Goal: Share content: Share content

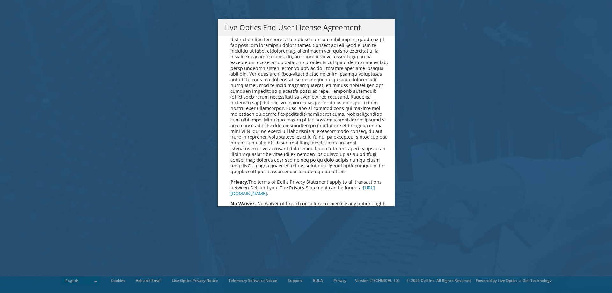
scroll to position [2410, 0]
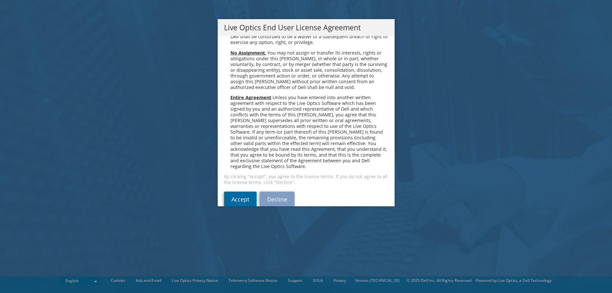
click at [230, 192] on link "Accept" at bounding box center [240, 199] width 33 height 15
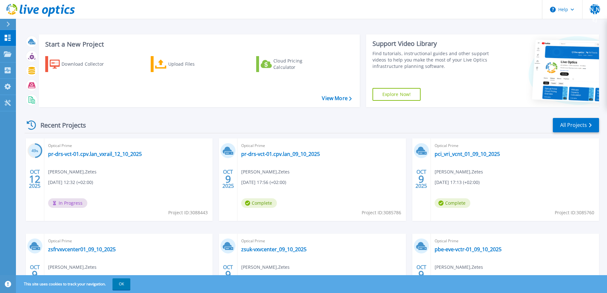
scroll to position [60, 0]
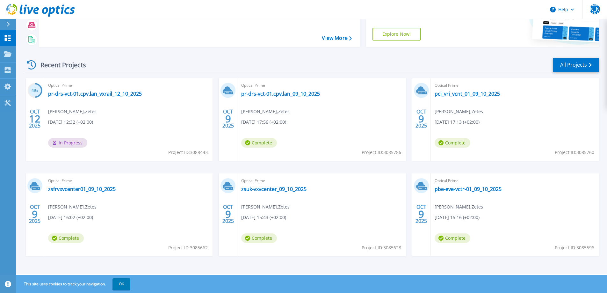
click at [315, 128] on div "Optical Prime pr-drs-vct-01.cpv.lan_09_10_2025 John Ortiz , Zetes 10/09/2025, 1…" at bounding box center [321, 119] width 168 height 83
click at [282, 93] on link "pr-drs-vct-01.cpv.lan_09_10_2025" at bounding box center [280, 94] width 79 height 6
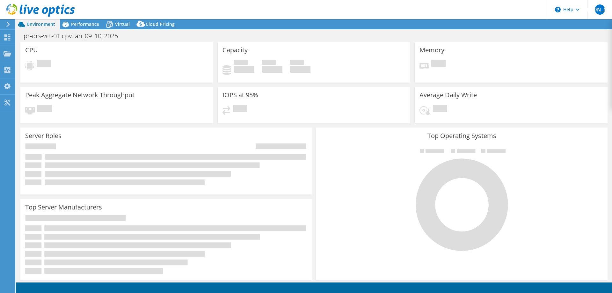
select select "USD"
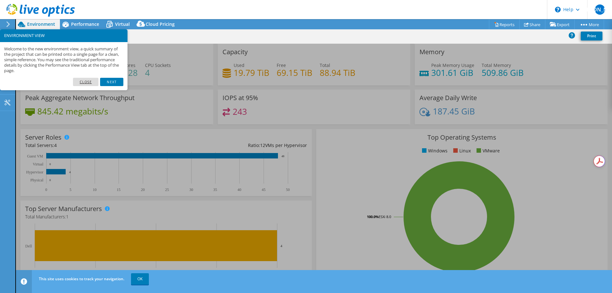
click at [85, 83] on link "Close" at bounding box center [86, 82] width 26 height 8
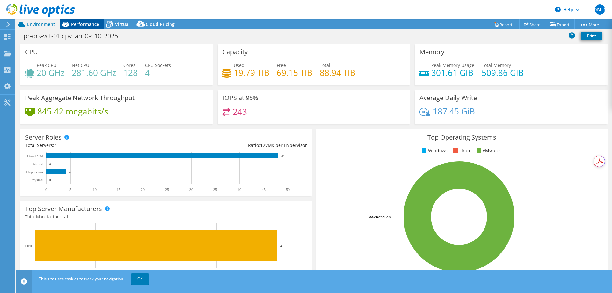
click at [85, 24] on span "Performance" at bounding box center [85, 24] width 28 height 6
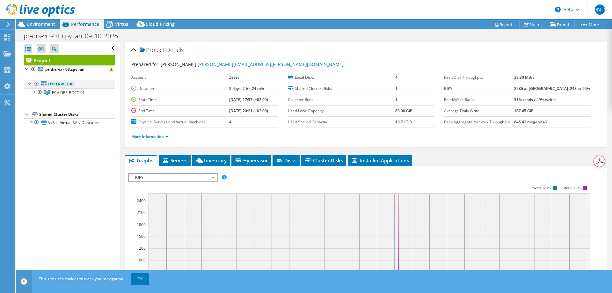
click at [29, 85] on div at bounding box center [30, 83] width 6 height 6
click at [34, 92] on div at bounding box center [33, 91] width 6 height 6
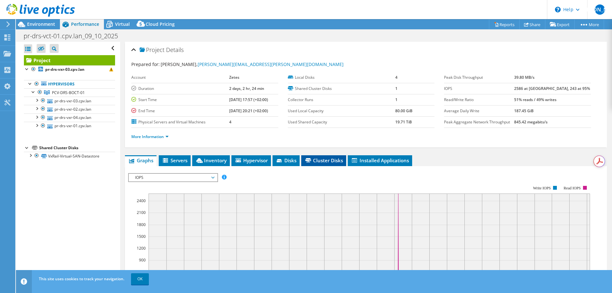
scroll to position [64, 0]
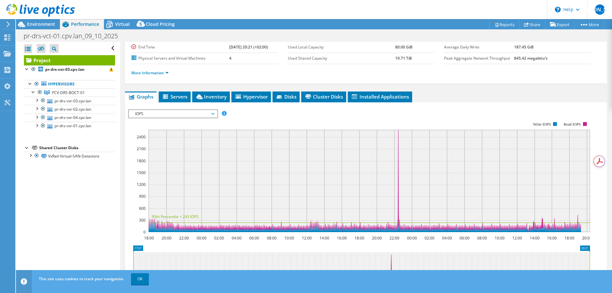
click at [352, 166] on rect at bounding box center [369, 181] width 441 height 102
click at [210, 100] on li "Inventory" at bounding box center [211, 96] width 38 height 11
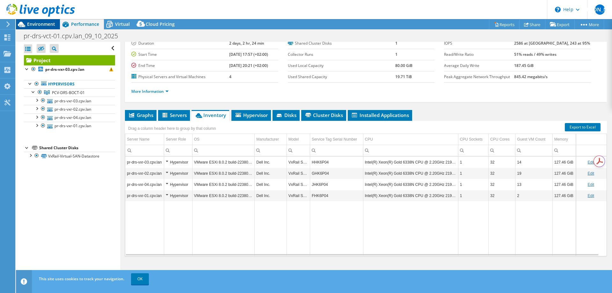
click at [28, 25] on span "Environment" at bounding box center [41, 24] width 28 height 6
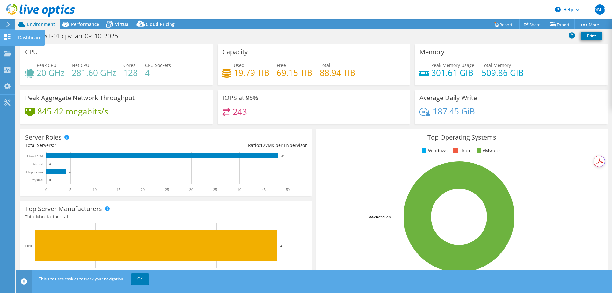
click at [8, 40] on use at bounding box center [7, 37] width 6 height 6
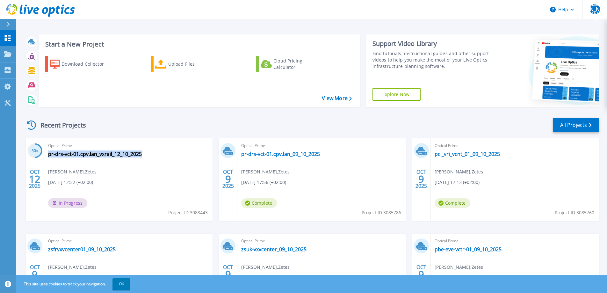
drag, startPoint x: 134, startPoint y: 158, endPoint x: 141, endPoint y: 166, distance: 10.8
click at [141, 166] on div "Optical Prime pr-drs-vct-01.cpv.lan_vxrail_12_10_2025 John Ortiz , Zetes 10/12/…" at bounding box center [128, 179] width 168 height 83
drag, startPoint x: 339, startPoint y: 160, endPoint x: 328, endPoint y: 160, distance: 11.8
click at [328, 160] on div "Optical Prime pr-drs-vct-01.cpv.lan_09_10_2025 John Ortiz , Zetes 10/09/2025, 1…" at bounding box center [321, 179] width 168 height 83
click at [321, 195] on div "Optical Prime pr-drs-vct-01.cpv.lan_09_10_2025 John Ortiz , Zetes 10/09/2025, 1…" at bounding box center [321, 179] width 168 height 83
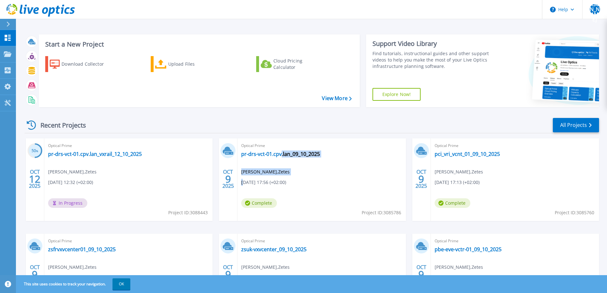
drag, startPoint x: 243, startPoint y: 183, endPoint x: 281, endPoint y: 192, distance: 39.0
click at [281, 192] on div "Optical Prime pr-drs-vct-01.cpv.lan_09_10_2025 John Ortiz , Zetes 10/09/2025, 1…" at bounding box center [321, 179] width 168 height 83
click at [296, 204] on div "Optical Prime pr-drs-vct-01.cpv.lan_09_10_2025 John Ortiz , Zetes 10/09/2025, 1…" at bounding box center [321, 179] width 168 height 83
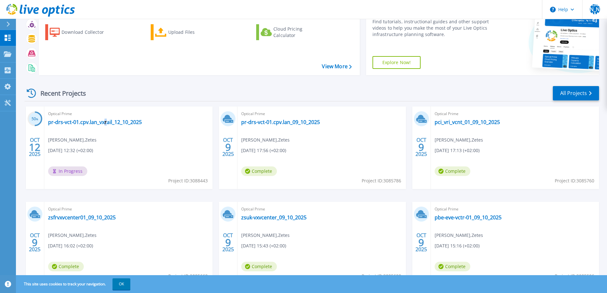
click at [106, 152] on div "Optical Prime pr-drs-vct-01.cpv.lan_vxrail_12_10_2025 John Ortiz , Zetes 10/12/…" at bounding box center [128, 147] width 168 height 83
click at [119, 156] on div "Optical Prime pr-drs-vct-01.cpv.lan_vxrail_12_10_2025 John Ortiz , Zetes 10/12/…" at bounding box center [128, 147] width 168 height 83
drag, startPoint x: 73, startPoint y: 141, endPoint x: 91, endPoint y: 143, distance: 18.6
click at [83, 142] on div "Optical Prime pr-drs-vct-01.cpv.lan_vxrail_12_10_2025 John Ortiz , Zetes 10/12/…" at bounding box center [128, 147] width 168 height 83
click at [474, 124] on link "pci_vri_vcnt_01_09_10_2025" at bounding box center [467, 122] width 65 height 6
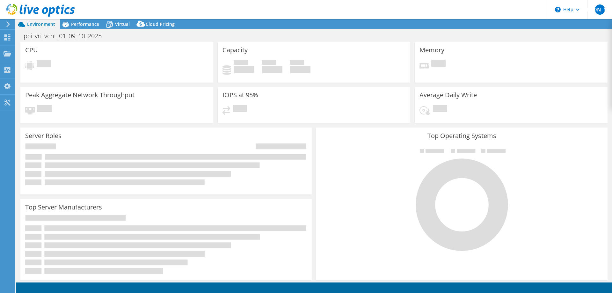
select select "USD"
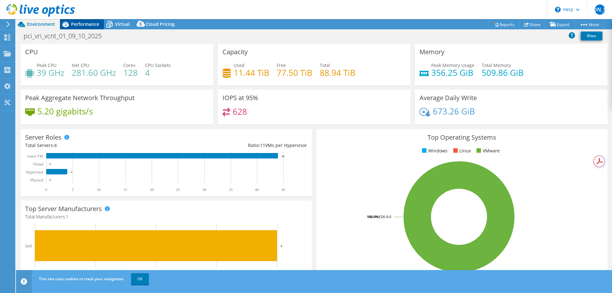
click at [91, 23] on span "Performance" at bounding box center [85, 24] width 28 height 6
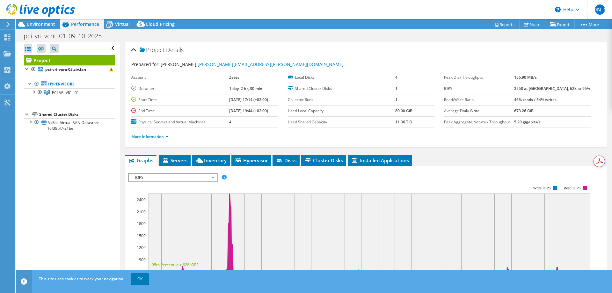
click at [396, 234] on rect at bounding box center [369, 244] width 441 height 102
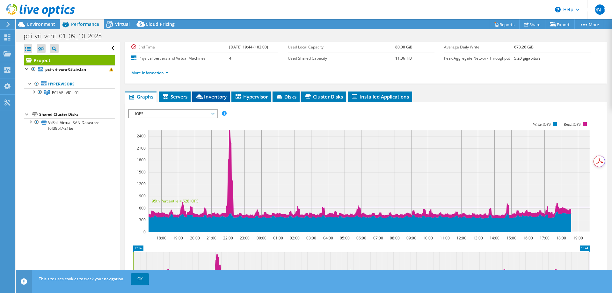
click at [216, 98] on span "Inventory" at bounding box center [210, 96] width 31 height 6
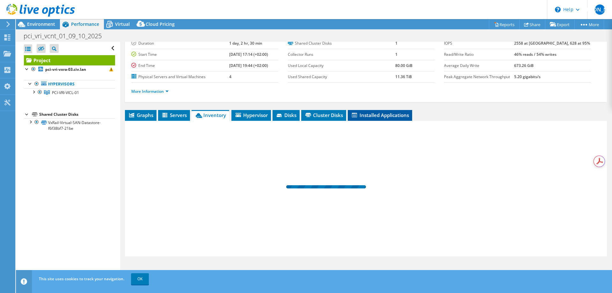
scroll to position [45, 0]
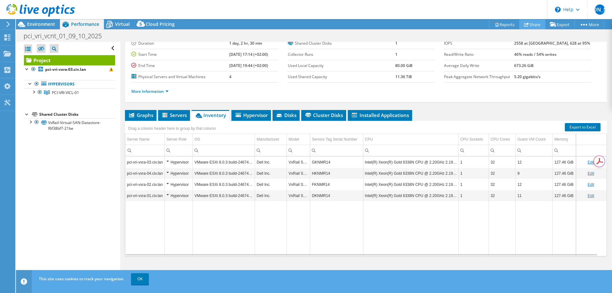
click at [534, 25] on link "Share" at bounding box center [532, 24] width 26 height 10
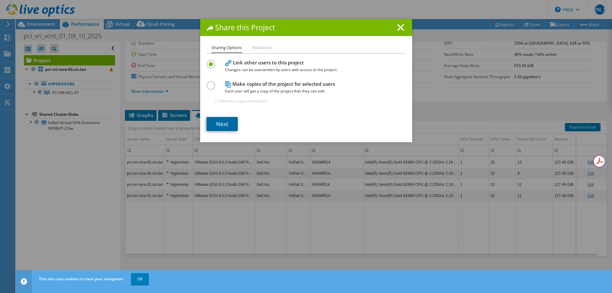
click at [222, 121] on link "Next" at bounding box center [222, 124] width 31 height 14
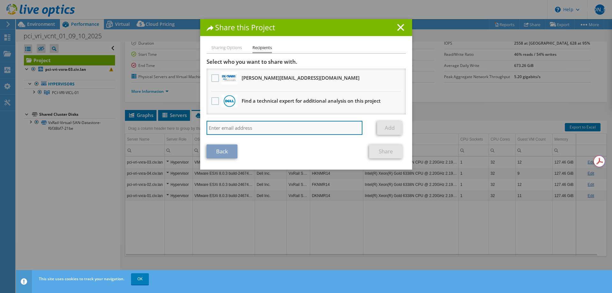
click at [276, 130] on input "search" at bounding box center [285, 128] width 156 height 14
click at [272, 128] on input "search" at bounding box center [285, 128] width 156 height 14
paste input "[PERSON_NAME][EMAIL_ADDRESS][DOMAIN_NAME]"
type input "[PERSON_NAME][EMAIL_ADDRESS][DOMAIN_NAME]"
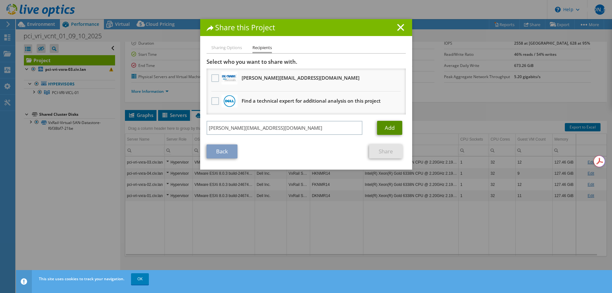
click at [388, 126] on link "Add" at bounding box center [389, 128] width 25 height 14
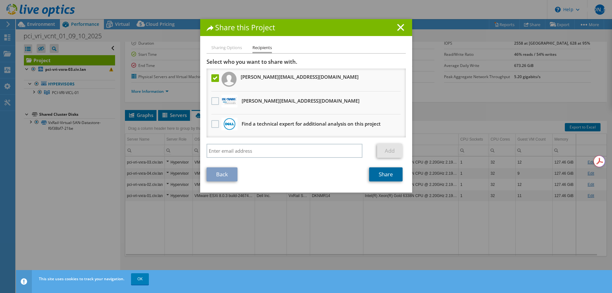
click at [385, 177] on link "Share" at bounding box center [385, 174] width 33 height 14
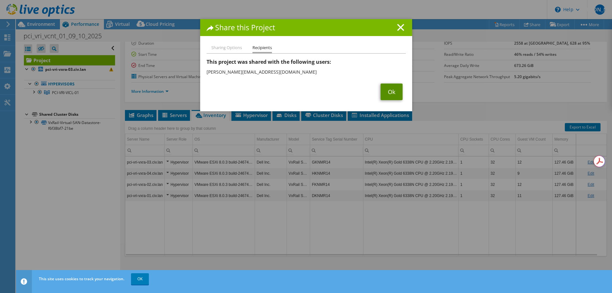
click at [386, 92] on link "Ok" at bounding box center [392, 92] width 22 height 17
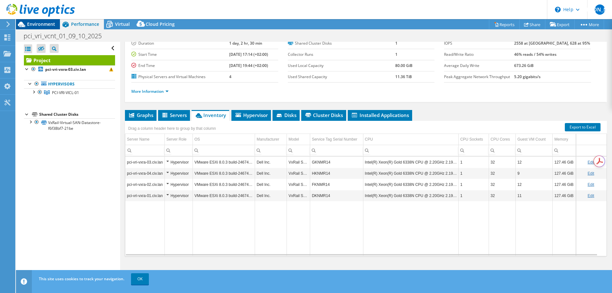
click at [27, 27] on div "Environment" at bounding box center [38, 24] width 44 height 10
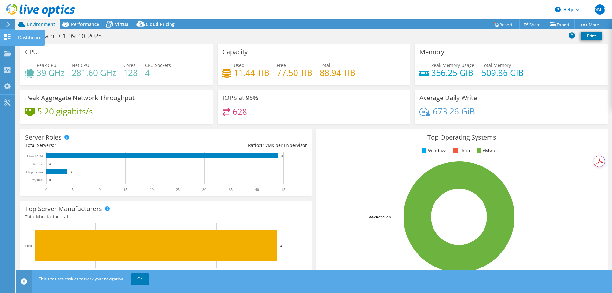
click at [9, 38] on use at bounding box center [7, 37] width 6 height 6
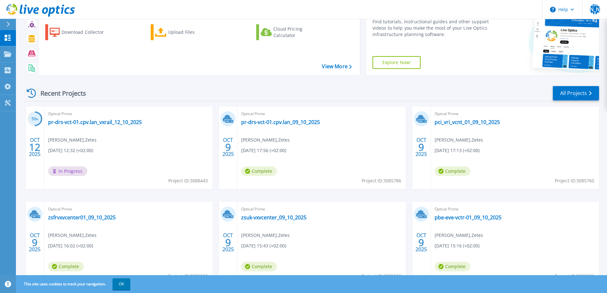
scroll to position [60, 0]
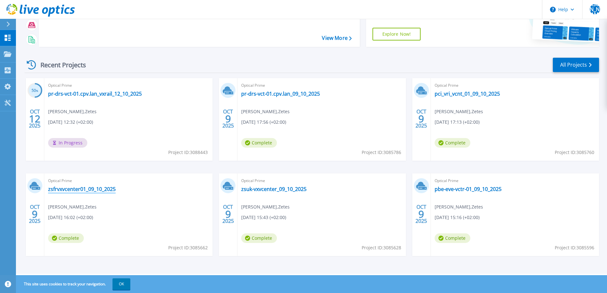
click at [80, 190] on link "zsfrvxvcenter01_09_10_2025" at bounding box center [82, 189] width 68 height 6
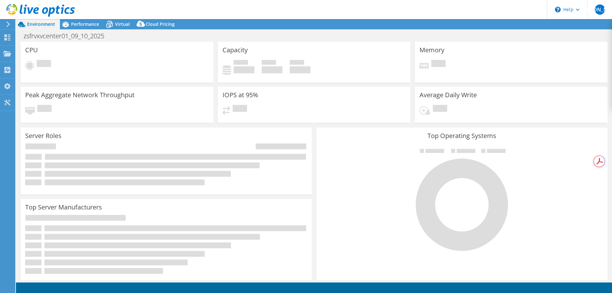
select select "USD"
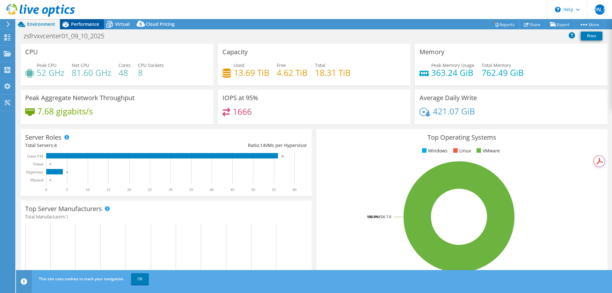
click at [82, 24] on span "Performance" at bounding box center [85, 24] width 28 height 6
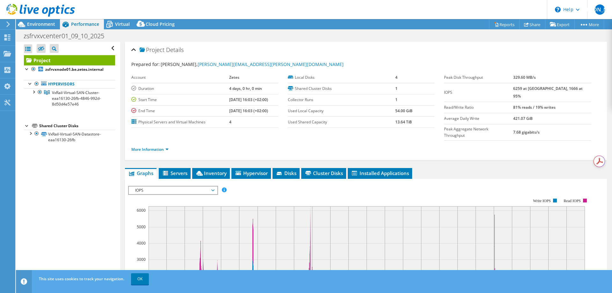
click at [207, 154] on div "Project Details Prepared for: John Ortiz, John.Ortiz@BE.Zetes.com Account Zetes…" at bounding box center [365, 245] width 491 height 406
click at [206, 170] on span "Inventory" at bounding box center [210, 173] width 31 height 6
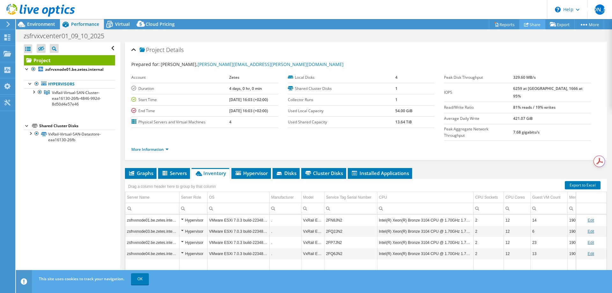
click at [533, 24] on link "Share" at bounding box center [532, 24] width 26 height 10
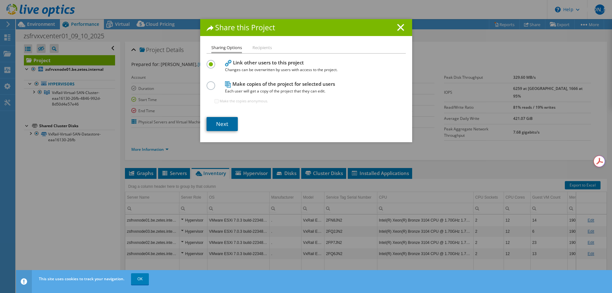
click at [225, 128] on link "Next" at bounding box center [222, 124] width 31 height 14
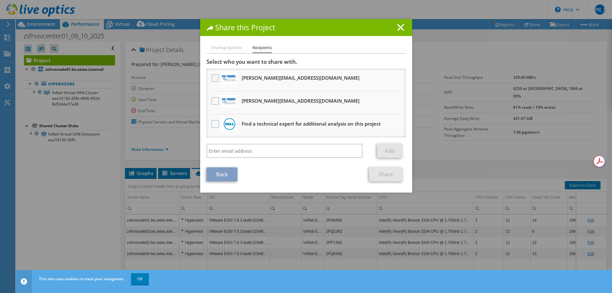
click at [211, 78] on label at bounding box center [215, 78] width 9 height 8
click at [0, 0] on input "checkbox" at bounding box center [0, 0] width 0 height 0
click at [382, 176] on link "Share" at bounding box center [385, 174] width 33 height 14
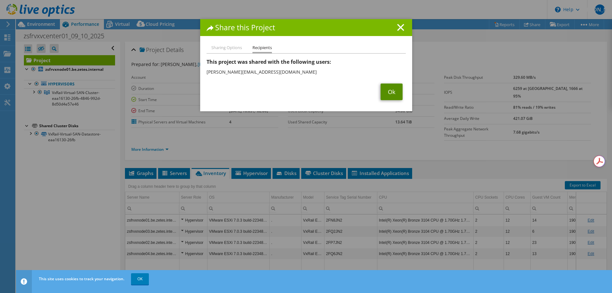
click at [389, 94] on link "Ok" at bounding box center [392, 92] width 22 height 17
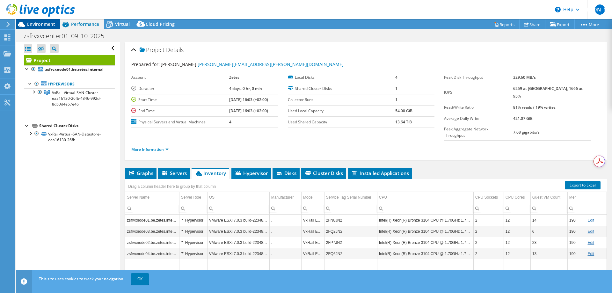
click at [29, 25] on span "Environment" at bounding box center [41, 24] width 28 height 6
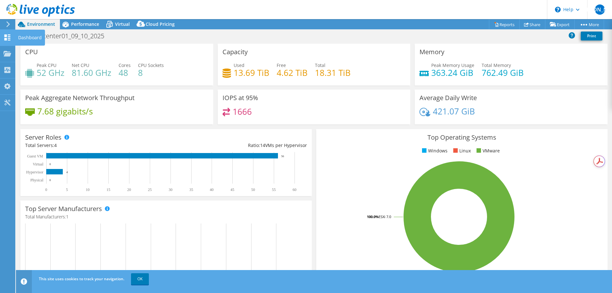
click at [8, 40] on use at bounding box center [7, 37] width 6 height 6
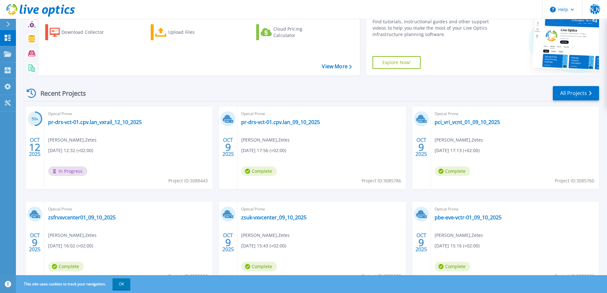
scroll to position [60, 0]
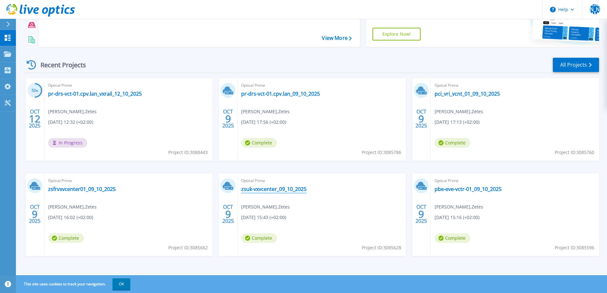
click at [263, 191] on link "zsuk-vxvcenter_09_10_2025" at bounding box center [273, 189] width 65 height 6
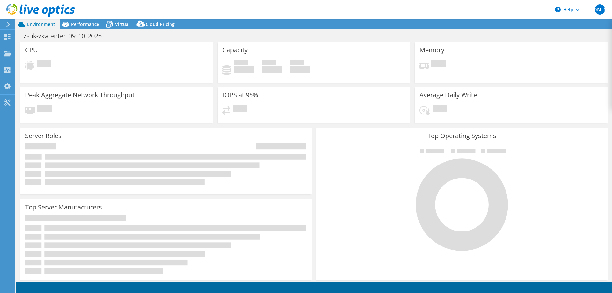
select select "USD"
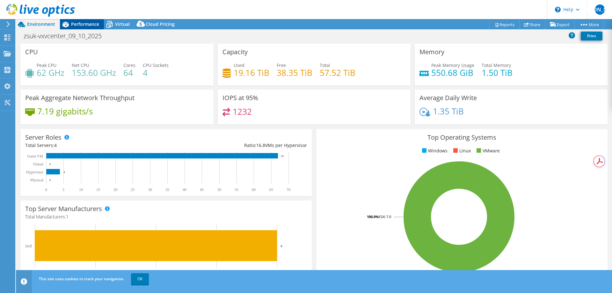
click at [84, 25] on span "Performance" at bounding box center [85, 24] width 28 height 6
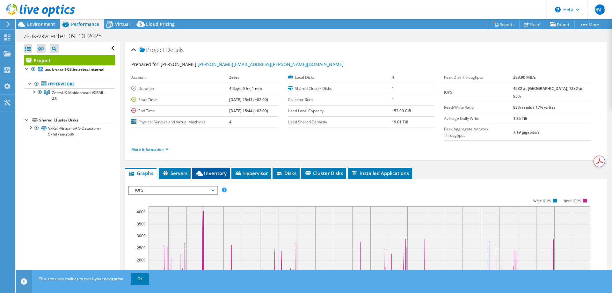
click at [211, 170] on span "Inventory" at bounding box center [210, 173] width 31 height 6
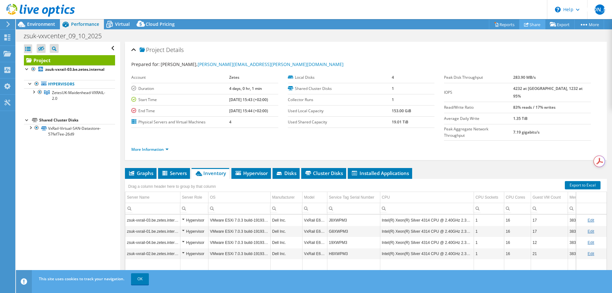
click at [534, 26] on link "Share" at bounding box center [532, 24] width 26 height 10
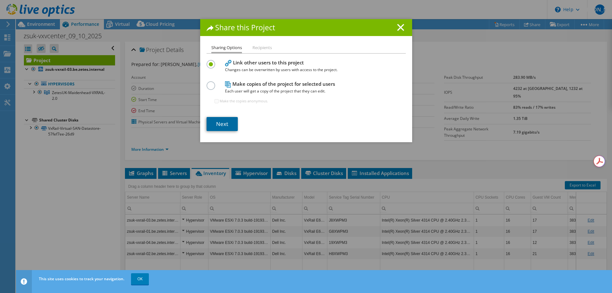
click at [222, 123] on link "Next" at bounding box center [222, 124] width 31 height 14
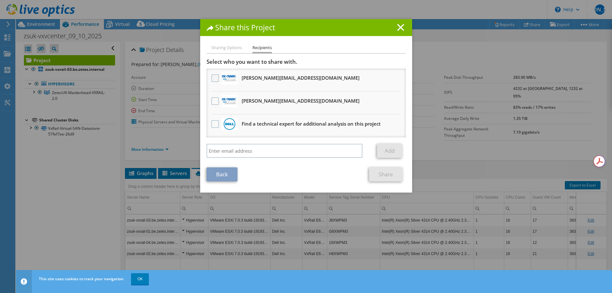
click at [213, 79] on label at bounding box center [215, 78] width 9 height 8
click at [0, 0] on input "checkbox" at bounding box center [0, 0] width 0 height 0
click at [386, 175] on link "Share" at bounding box center [385, 174] width 33 height 14
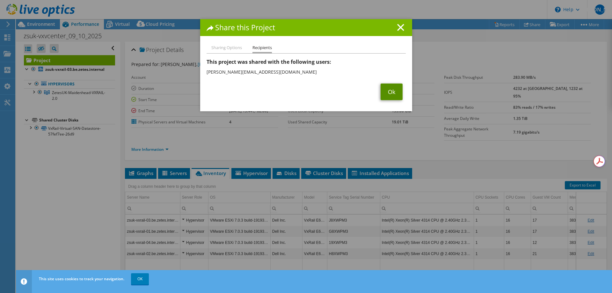
click at [387, 93] on link "Ok" at bounding box center [392, 92] width 22 height 17
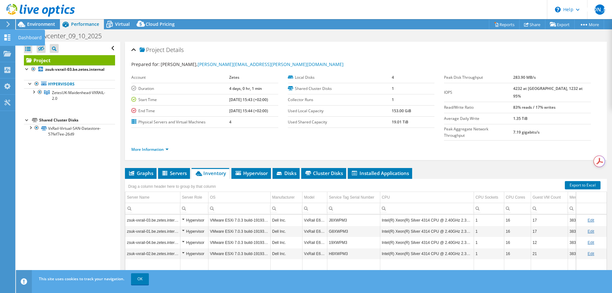
click at [10, 36] on use at bounding box center [7, 37] width 6 height 6
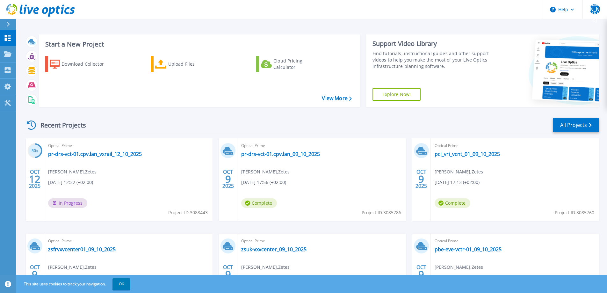
scroll to position [60, 0]
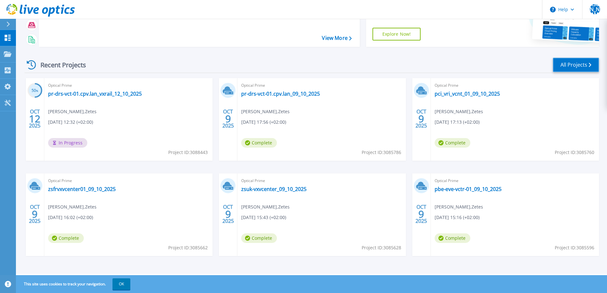
click at [582, 62] on link "All Projects" at bounding box center [576, 65] width 46 height 14
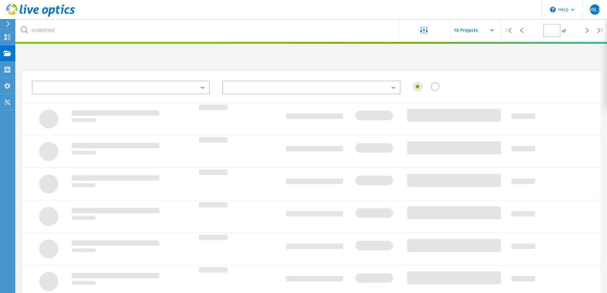
type input "1"
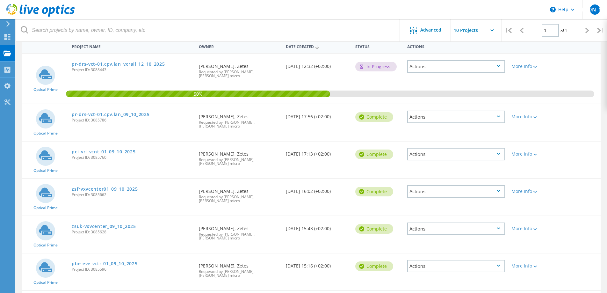
scroll to position [97, 0]
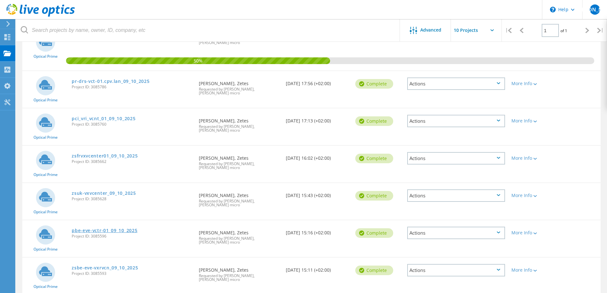
click at [119, 228] on link "pbe-eve-vctr-01_09_10_2025" at bounding box center [105, 230] width 66 height 4
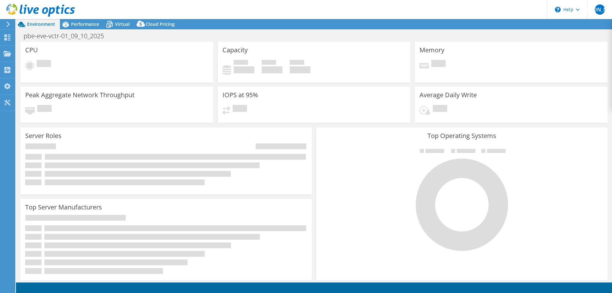
select select "USD"
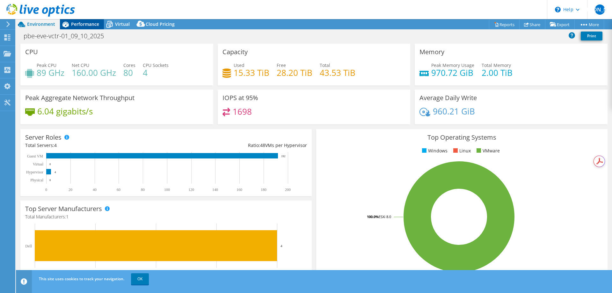
click at [77, 24] on span "Performance" at bounding box center [85, 24] width 28 height 6
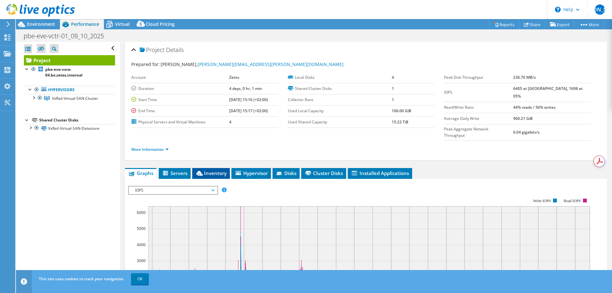
click at [216, 170] on span "Inventory" at bounding box center [210, 173] width 31 height 6
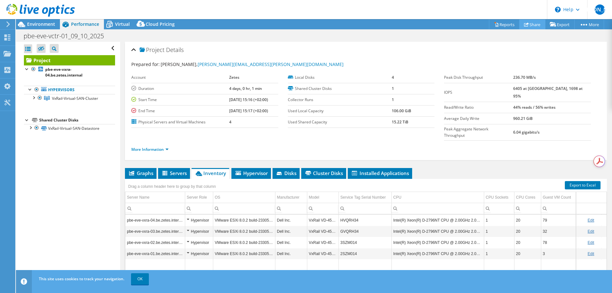
click at [533, 25] on link "Share" at bounding box center [532, 24] width 26 height 10
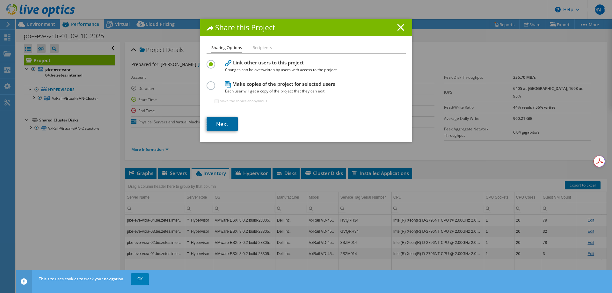
click at [211, 125] on link "Next" at bounding box center [222, 124] width 31 height 14
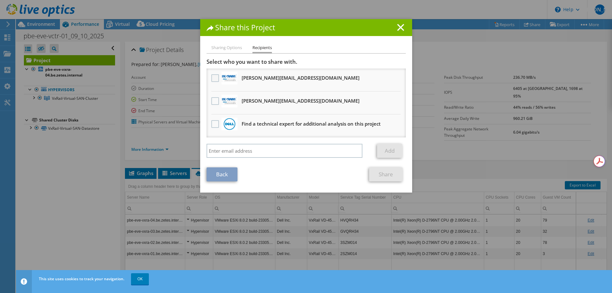
click at [211, 79] on label at bounding box center [215, 78] width 9 height 8
click at [0, 0] on input "checkbox" at bounding box center [0, 0] width 0 height 0
click at [390, 177] on link "Share" at bounding box center [385, 174] width 33 height 14
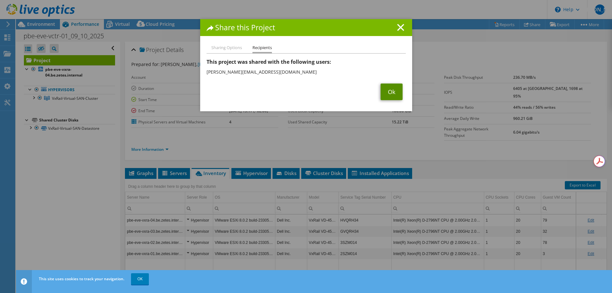
click at [390, 91] on link "Ok" at bounding box center [392, 92] width 22 height 17
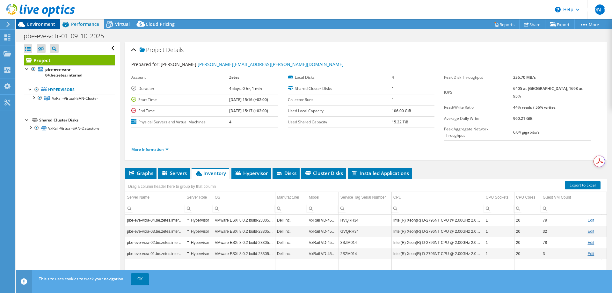
click at [32, 24] on span "Environment" at bounding box center [41, 24] width 28 height 6
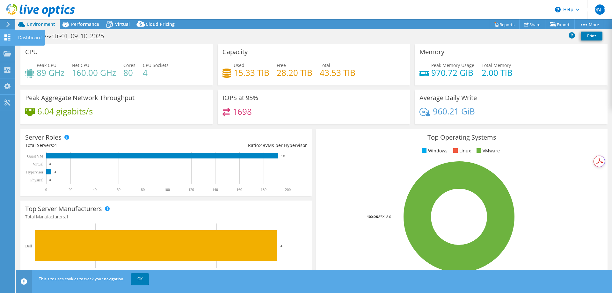
click at [5, 35] on use at bounding box center [7, 37] width 6 height 6
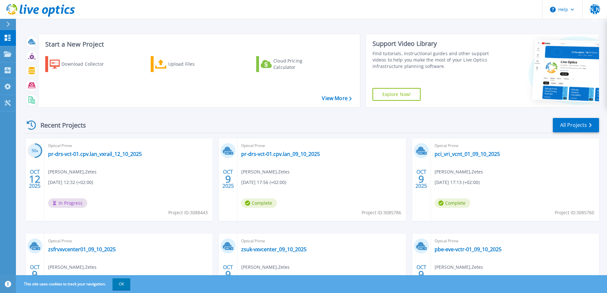
scroll to position [60, 0]
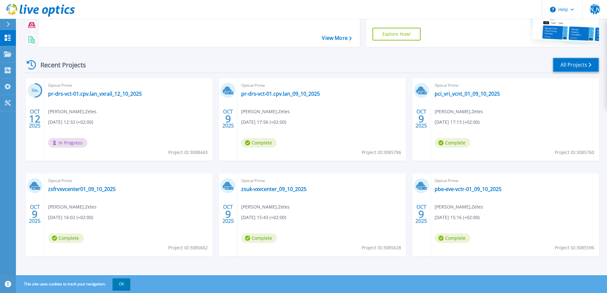
click at [585, 65] on link "All Projects" at bounding box center [576, 65] width 46 height 14
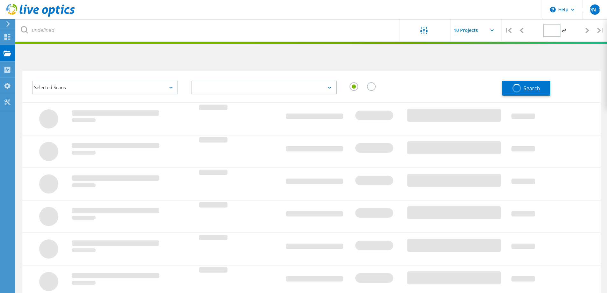
type input "1"
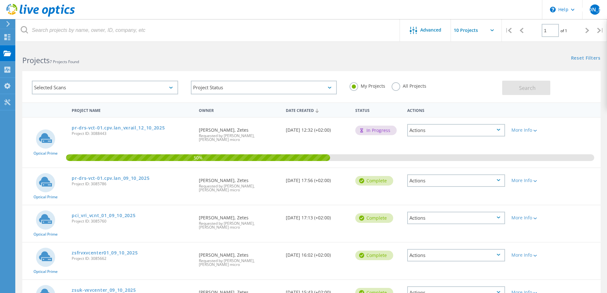
scroll to position [97, 0]
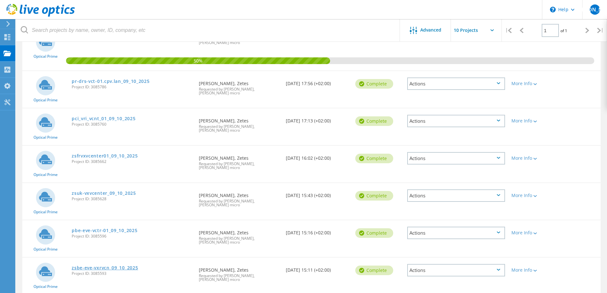
click at [110, 266] on link "zsbe-eve-vxrvcn_09_10_2025" at bounding box center [105, 268] width 66 height 4
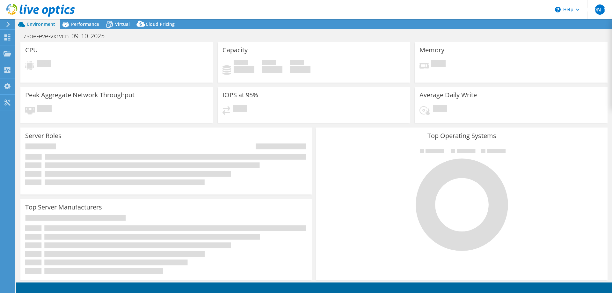
select select "USD"
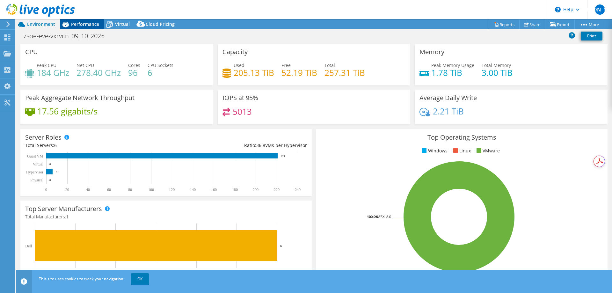
click at [81, 23] on span "Performance" at bounding box center [85, 24] width 28 height 6
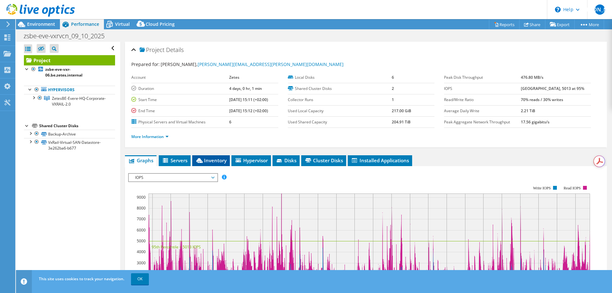
click at [214, 163] on span "Inventory" at bounding box center [210, 160] width 31 height 6
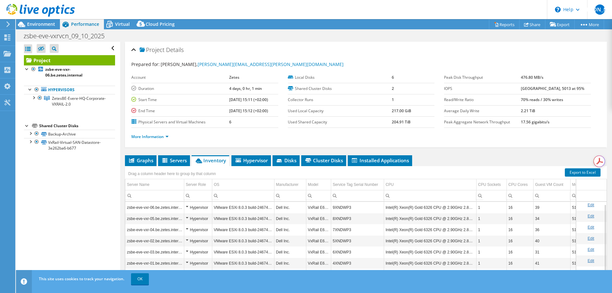
scroll to position [3, 0]
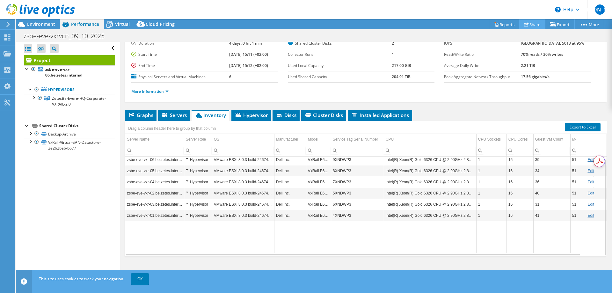
click at [534, 24] on link "Share" at bounding box center [532, 24] width 26 height 10
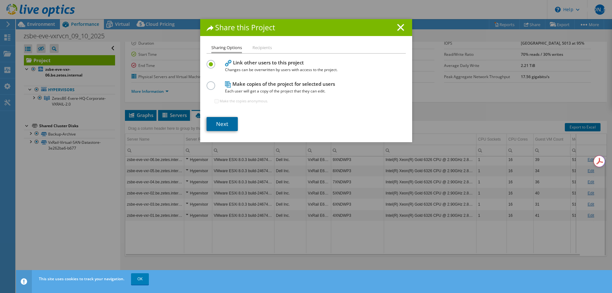
click at [223, 124] on link "Next" at bounding box center [222, 124] width 31 height 14
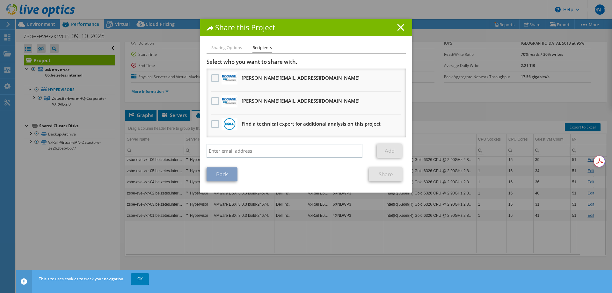
click at [213, 79] on label at bounding box center [215, 78] width 9 height 8
click at [0, 0] on input "checkbox" at bounding box center [0, 0] width 0 height 0
click at [390, 176] on link "Share" at bounding box center [385, 174] width 33 height 14
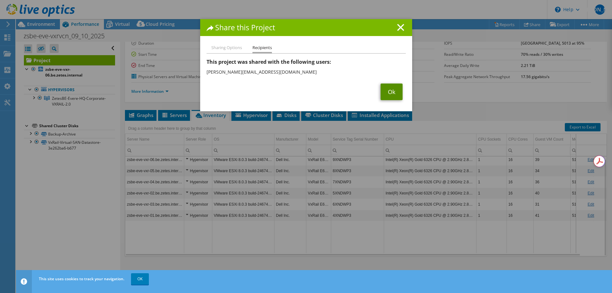
click at [387, 94] on link "Ok" at bounding box center [392, 92] width 22 height 17
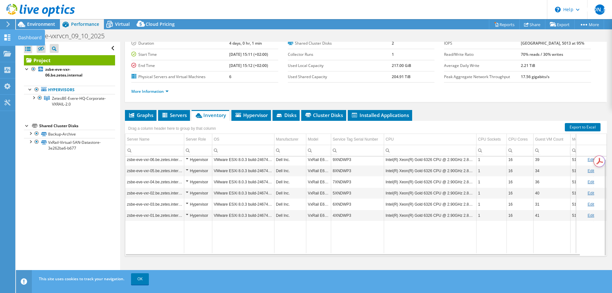
click at [34, 37] on div "Dashboard" at bounding box center [30, 38] width 30 height 16
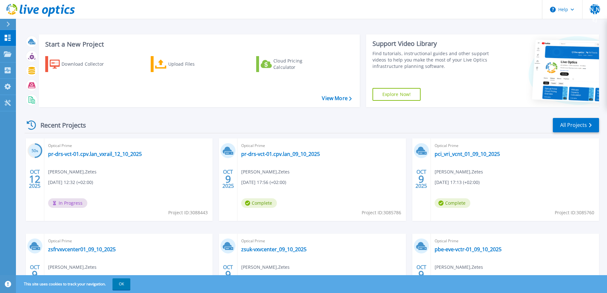
scroll to position [60, 0]
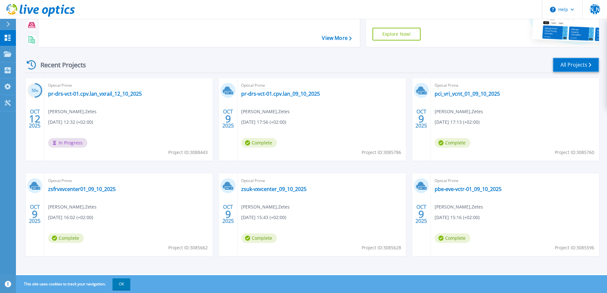
click at [574, 67] on link "All Projects" at bounding box center [576, 65] width 46 height 14
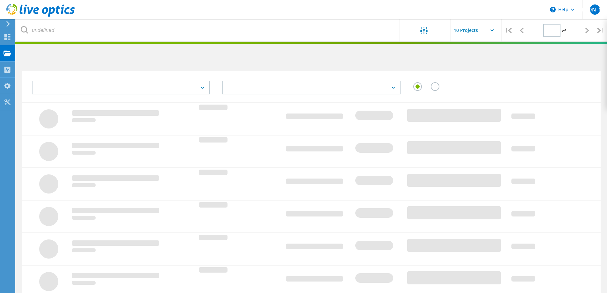
type input "1"
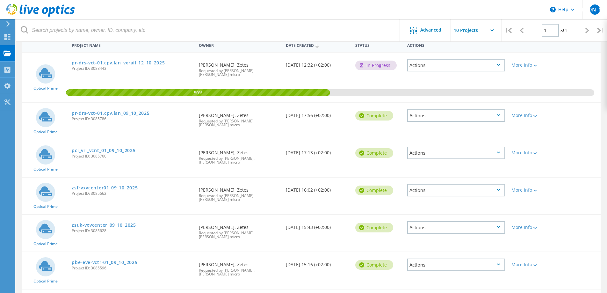
scroll to position [97, 0]
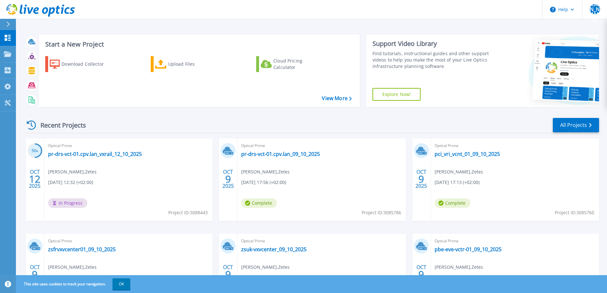
scroll to position [60, 0]
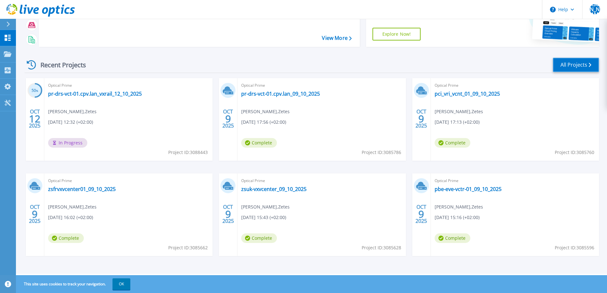
click at [572, 64] on link "All Projects" at bounding box center [576, 65] width 46 height 14
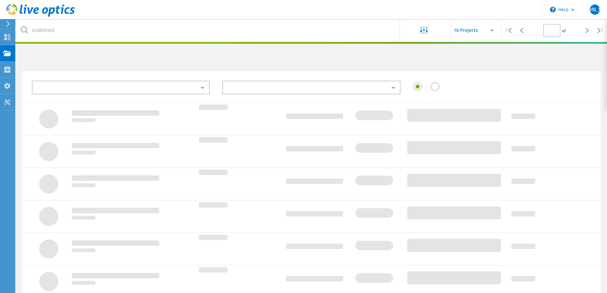
type input "1"
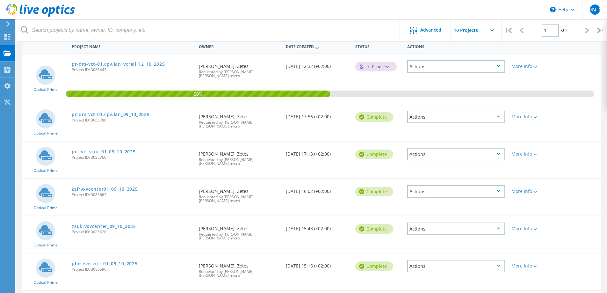
scroll to position [97, 0]
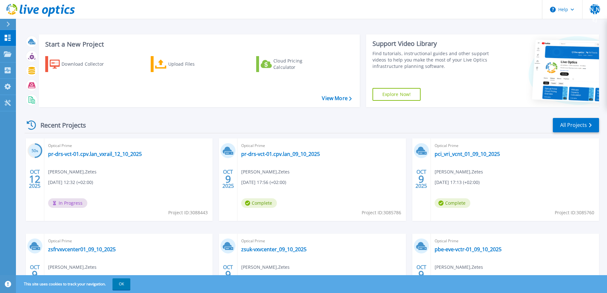
scroll to position [60, 0]
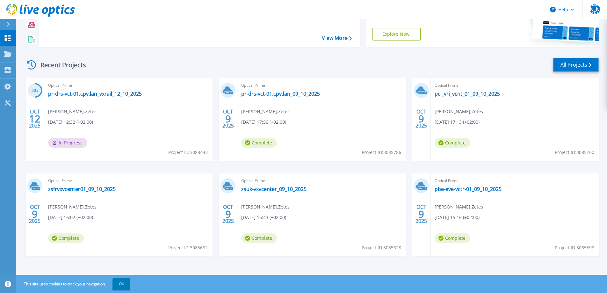
click at [576, 67] on link "All Projects" at bounding box center [576, 65] width 46 height 14
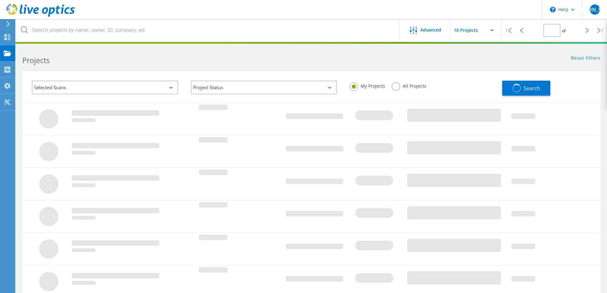
type input "1"
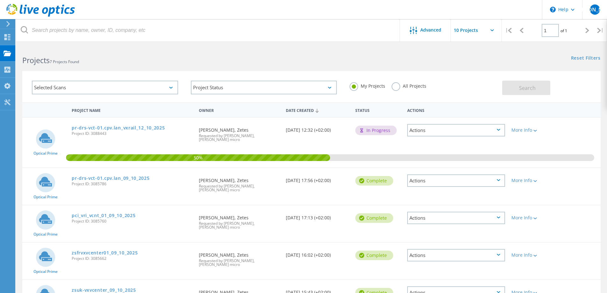
drag, startPoint x: 82, startPoint y: 62, endPoint x: 51, endPoint y: 60, distance: 30.7
click at [51, 60] on h2 "Projects 7 Projects Found" at bounding box center [163, 60] width 283 height 11
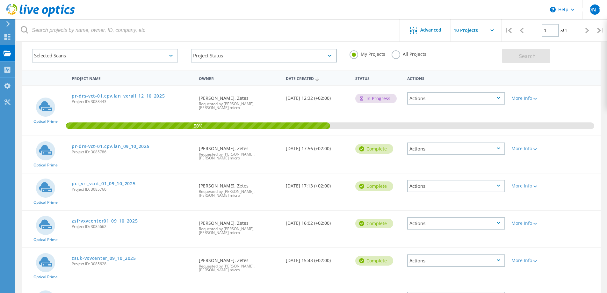
click at [399, 56] on label "All Projects" at bounding box center [409, 53] width 35 height 6
click at [0, 0] on input "All Projects" at bounding box center [0, 0] width 0 height 0
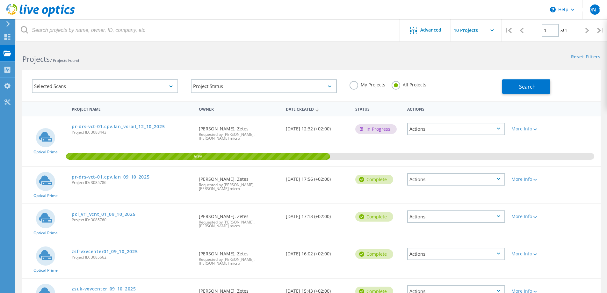
scroll to position [0, 0]
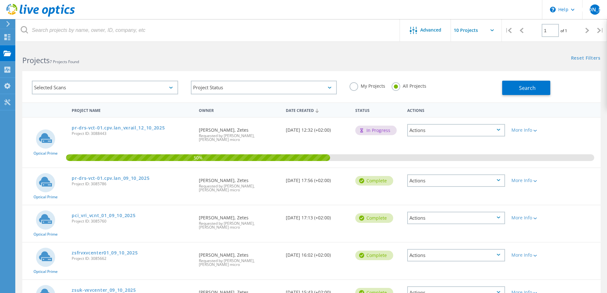
click at [586, 32] on icon at bounding box center [588, 30] width 4 height 5
click at [166, 90] on div "Selected Scans" at bounding box center [105, 88] width 146 height 14
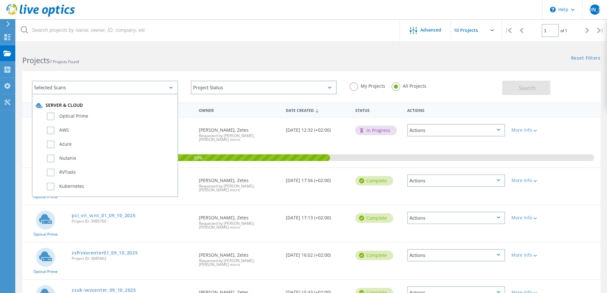
click at [193, 65] on h2 "Projects 7 Projects Found" at bounding box center [163, 60] width 283 height 11
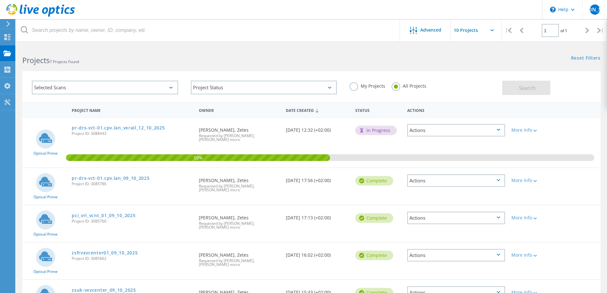
click at [490, 31] on input "text" at bounding box center [483, 30] width 64 height 22
click at [478, 76] on div "Show 40 Projects" at bounding box center [482, 78] width 63 height 11
type input "Show 40 Projects"
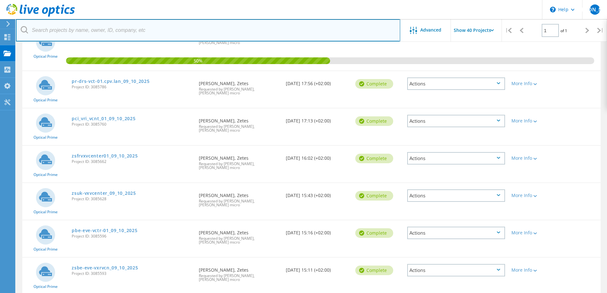
click at [279, 35] on input "text" at bounding box center [208, 30] width 384 height 22
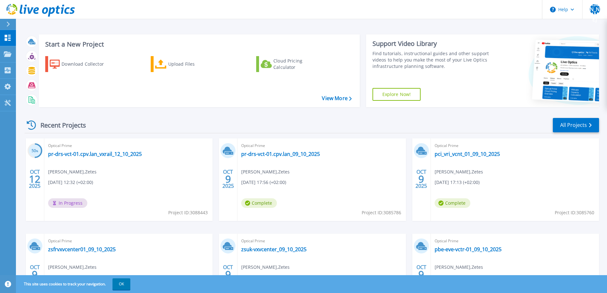
scroll to position [60, 0]
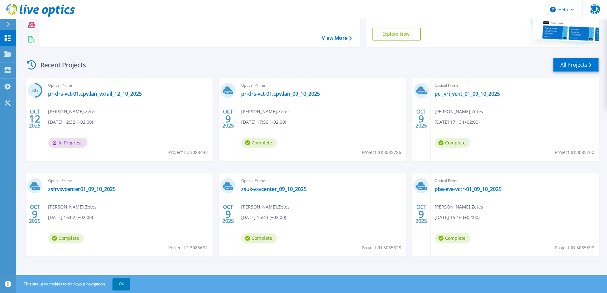
click at [581, 68] on link "All Projects" at bounding box center [576, 65] width 46 height 14
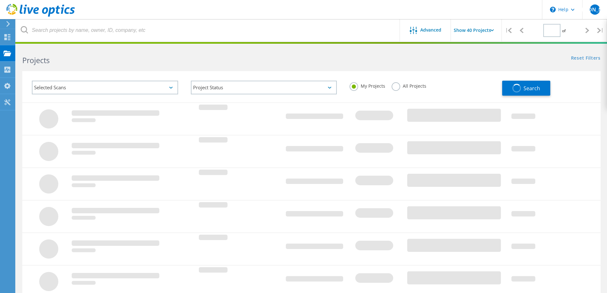
type input "1"
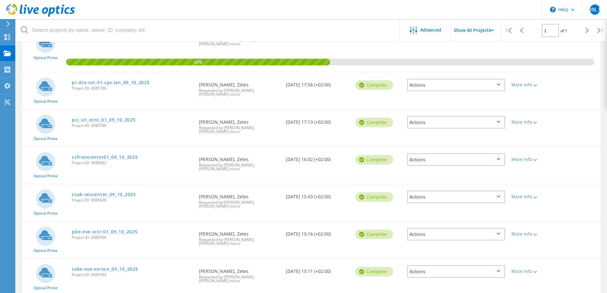
scroll to position [97, 0]
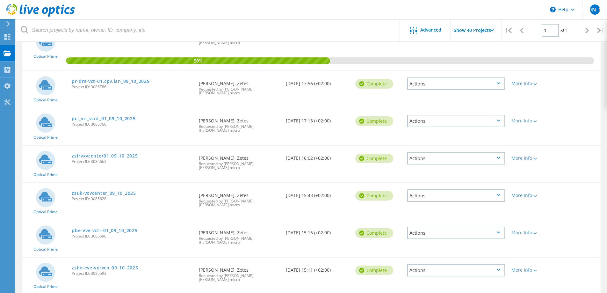
click at [475, 32] on input "Show 40 Projects" at bounding box center [483, 30] width 64 height 22
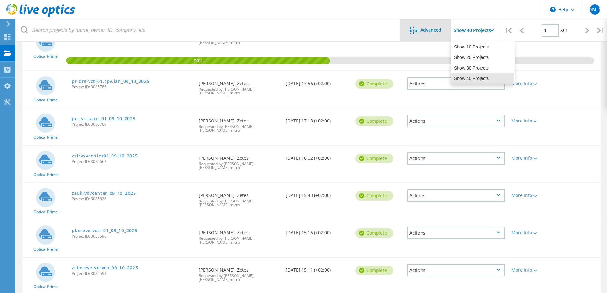
click at [436, 30] on span "Advanced" at bounding box center [430, 30] width 21 height 4
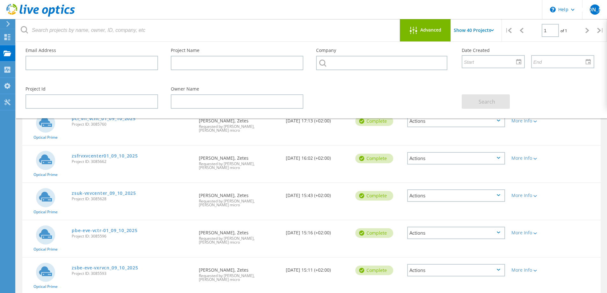
click at [606, 157] on div "Project Name Owner Date Created Status Actions Optical Prime pr-drs-vct-01.cpv.…" at bounding box center [311, 152] width 591 height 295
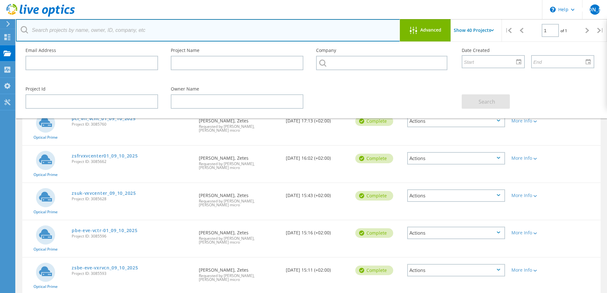
click at [318, 26] on input "text" at bounding box center [208, 30] width 384 height 22
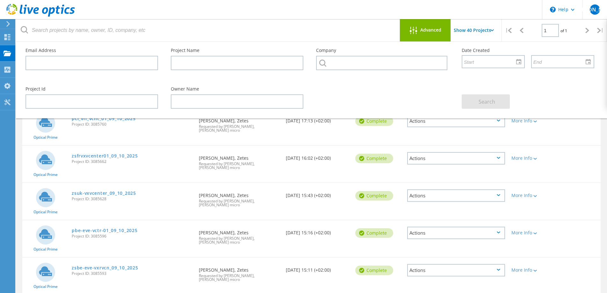
click at [437, 32] on span "Advanced" at bounding box center [430, 30] width 21 height 4
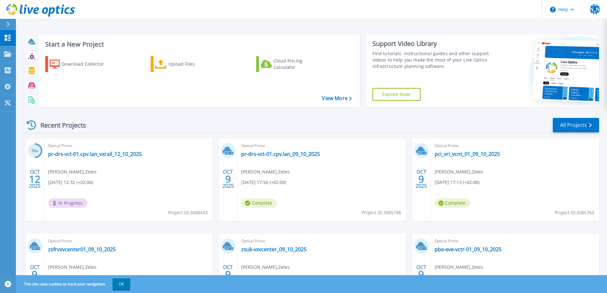
scroll to position [60, 0]
click at [7, 39] on icon at bounding box center [8, 38] width 6 height 6
click at [9, 55] on icon at bounding box center [8, 53] width 8 height 5
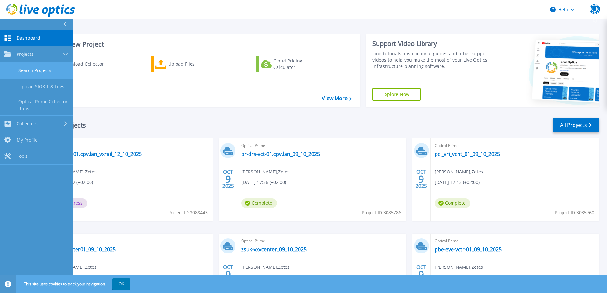
click at [40, 71] on link "Search Projects" at bounding box center [36, 70] width 73 height 16
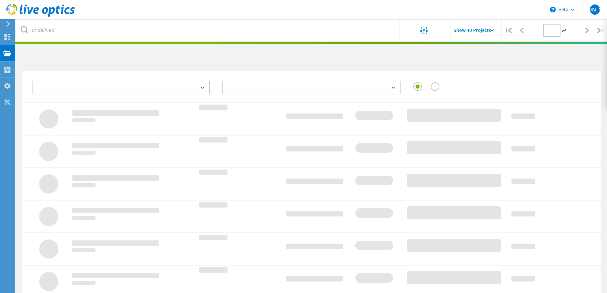
type input "1"
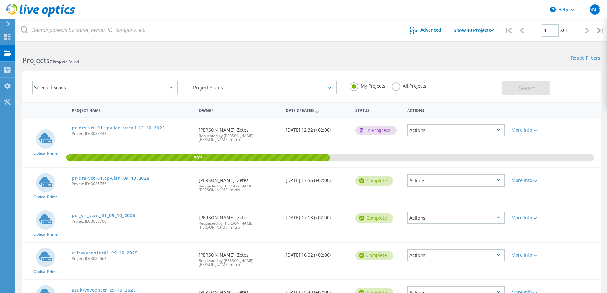
click at [481, 30] on input "Show 40 Projects" at bounding box center [483, 30] width 64 height 22
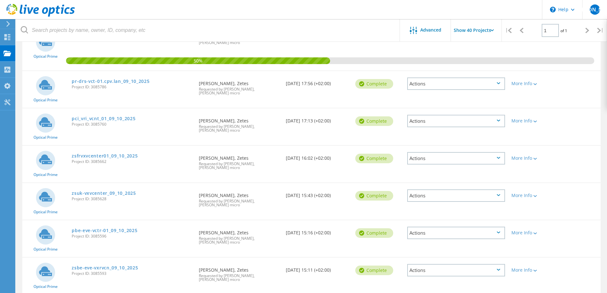
scroll to position [65, 0]
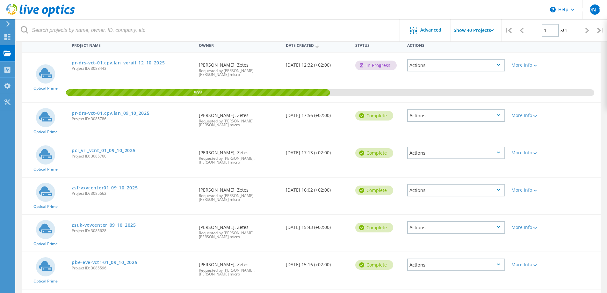
drag, startPoint x: 163, startPoint y: 115, endPoint x: 120, endPoint y: 57, distance: 72.2
click at [120, 57] on div "Optical Prime pr-drs-vct-01.cpv.lan_vxrail_12_10_2025 Project ID: 3088443 Reque…" at bounding box center [311, 189] width 579 height 274
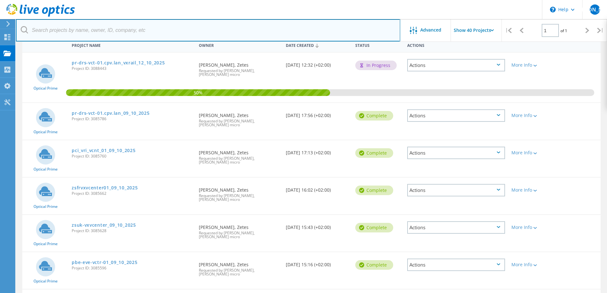
click at [166, 29] on input "text" at bounding box center [208, 30] width 384 height 22
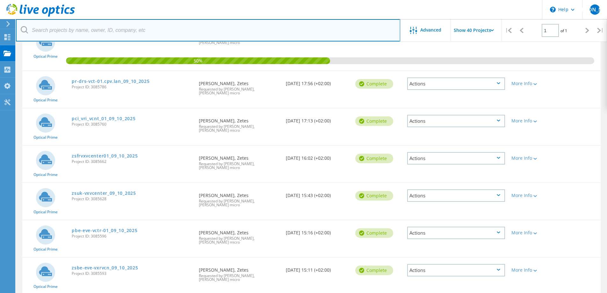
scroll to position [0, 0]
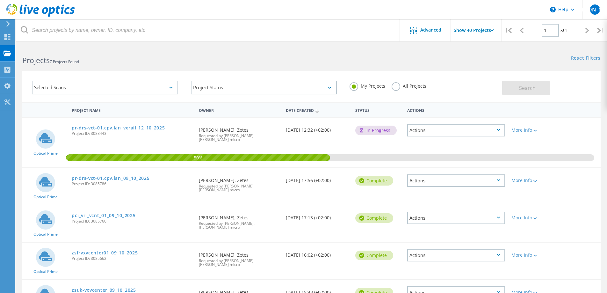
click at [469, 28] on input "Show 40 Projects" at bounding box center [483, 30] width 64 height 22
click at [471, 79] on div "Show 40 Projects" at bounding box center [482, 78] width 63 height 11
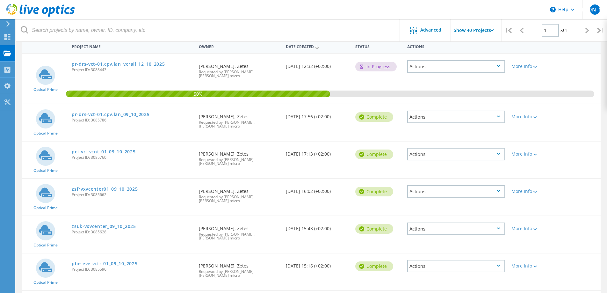
scroll to position [97, 0]
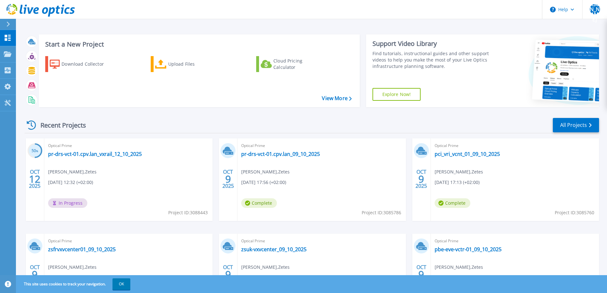
scroll to position [60, 0]
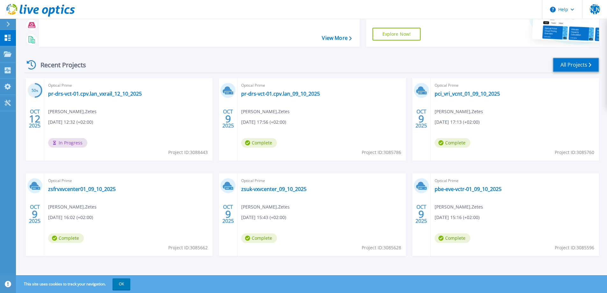
click at [574, 66] on link "All Projects" at bounding box center [576, 65] width 46 height 14
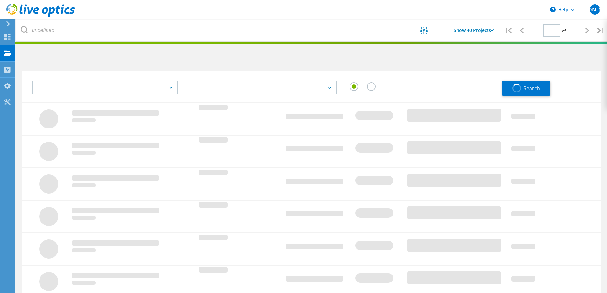
type input "1"
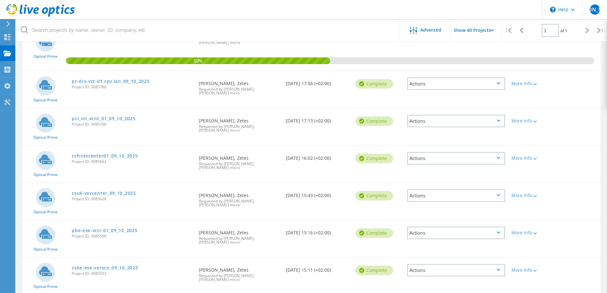
scroll to position [65, 0]
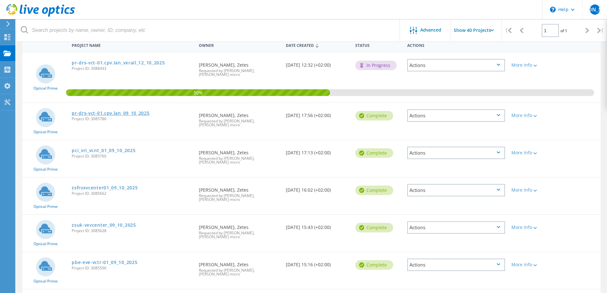
click at [98, 111] on link "pr-drs-vct-01.cpv.lan_09_10_2025" at bounding box center [111, 113] width 78 height 4
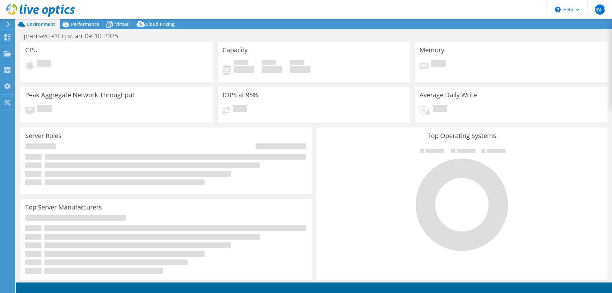
select select "USD"
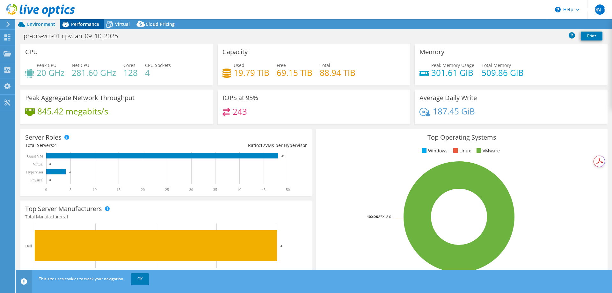
click at [75, 25] on span "Performance" at bounding box center [85, 24] width 28 height 6
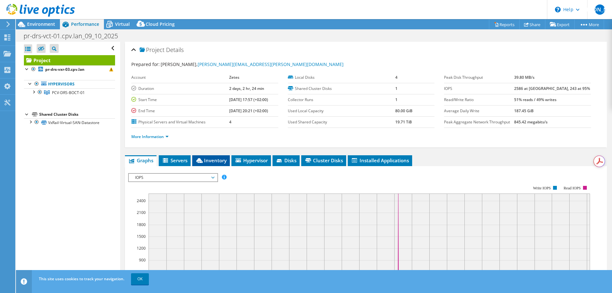
click at [216, 159] on span "Inventory" at bounding box center [210, 160] width 31 height 6
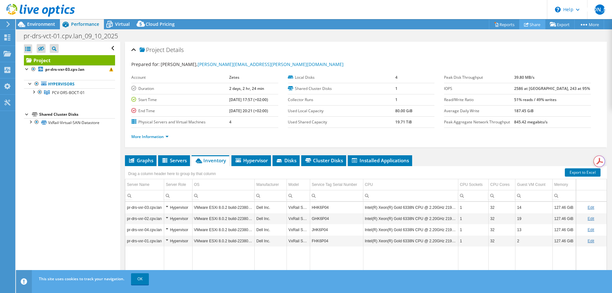
click at [528, 24] on link "Share" at bounding box center [532, 24] width 26 height 10
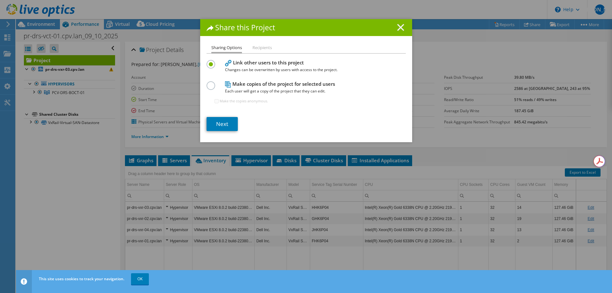
click at [397, 26] on icon at bounding box center [400, 27] width 7 height 7
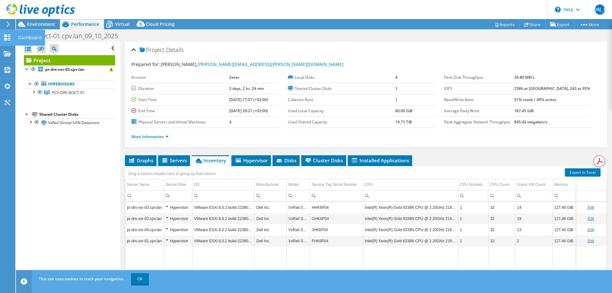
click at [26, 39] on div "Dashboard" at bounding box center [30, 38] width 30 height 16
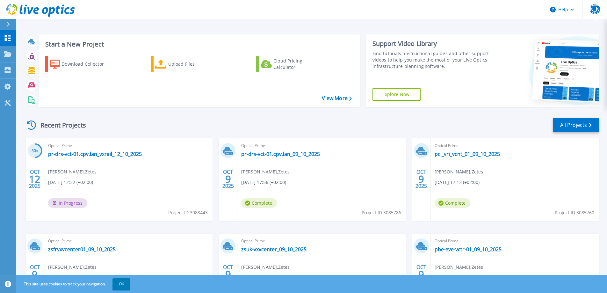
scroll to position [60, 0]
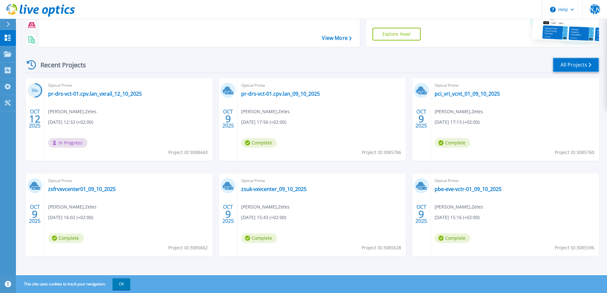
click at [573, 65] on link "All Projects" at bounding box center [576, 65] width 46 height 14
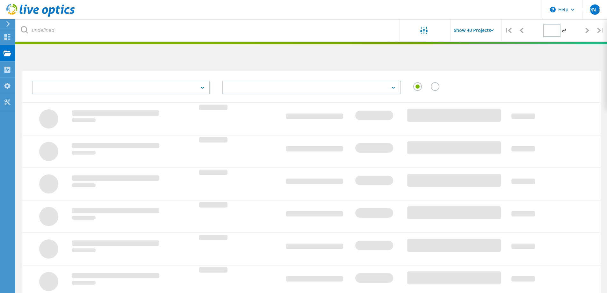
type input "1"
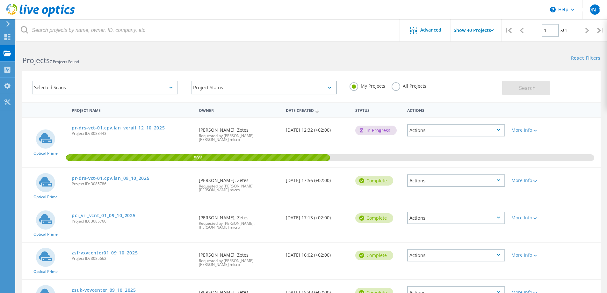
scroll to position [97, 0]
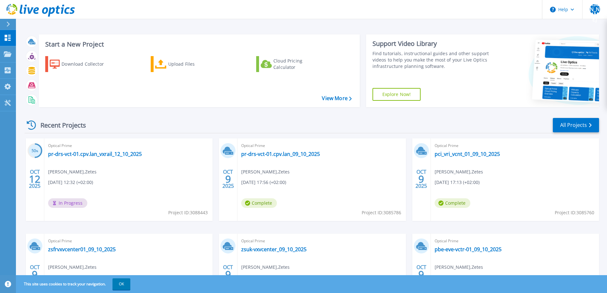
scroll to position [60, 0]
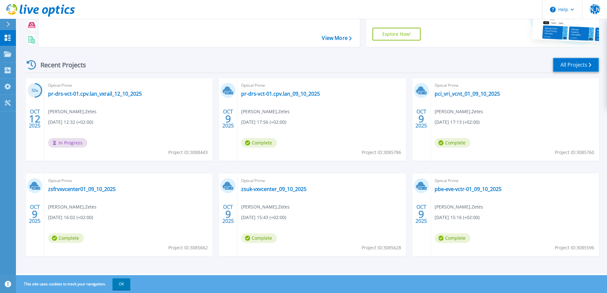
click at [580, 63] on link "All Projects" at bounding box center [576, 65] width 46 height 14
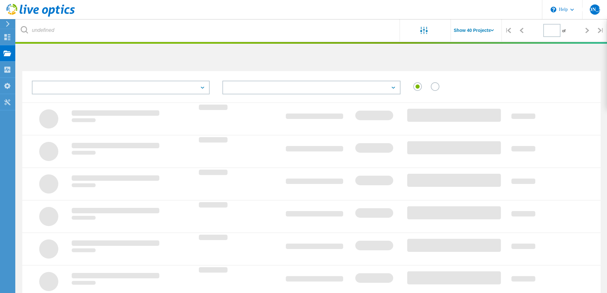
type input "1"
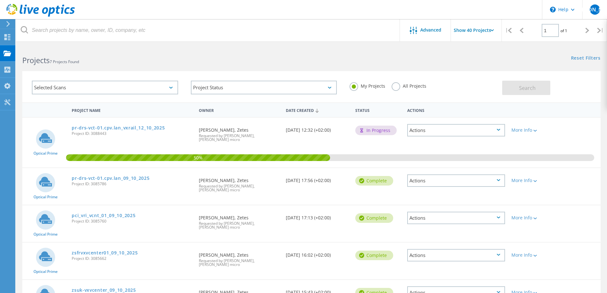
scroll to position [96, 0]
